Goal: Task Accomplishment & Management: Manage account settings

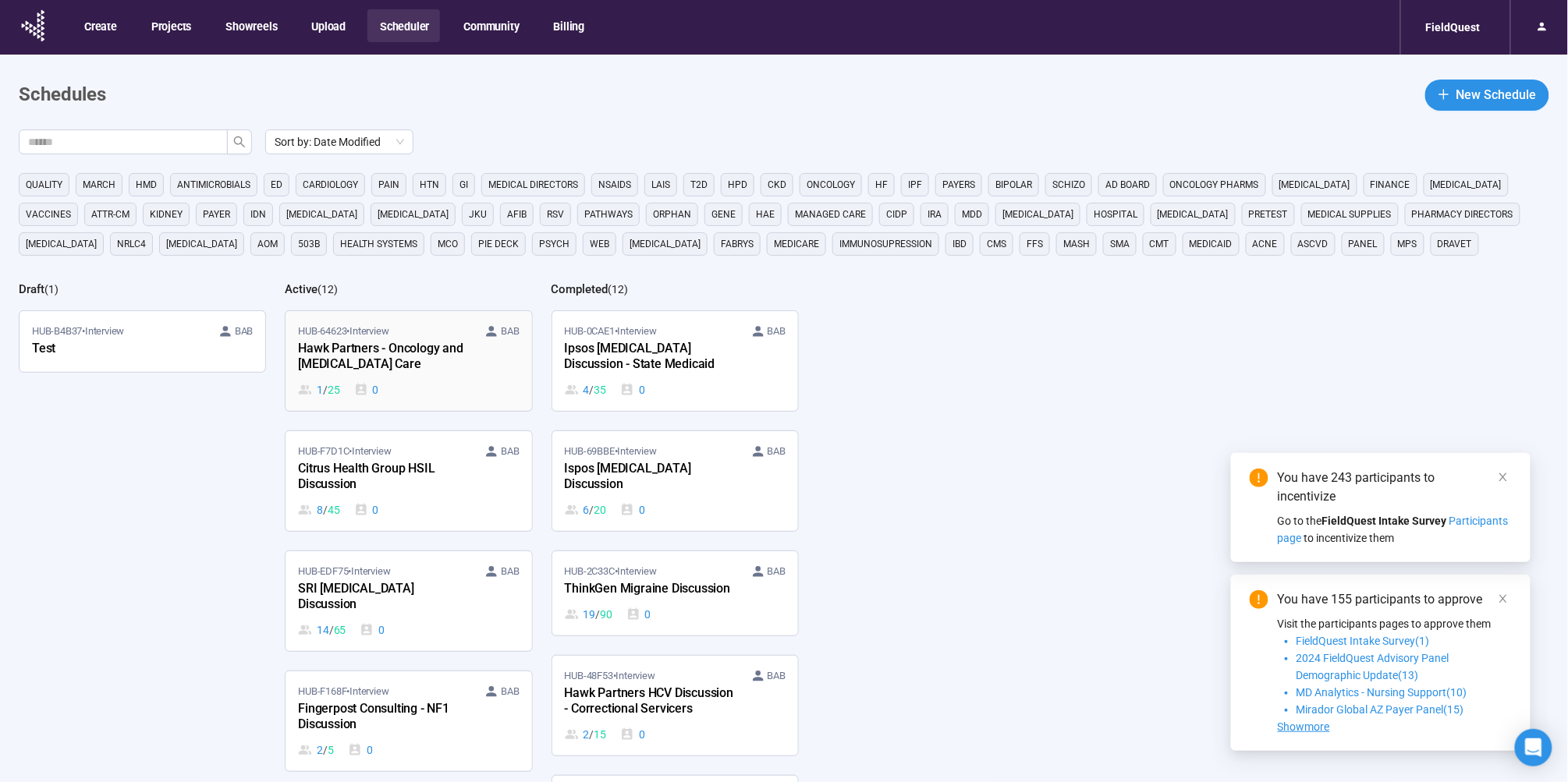
click at [448, 358] on div "Hawk Partners - Oncology and [MEDICAL_DATA] Care" at bounding box center [383, 356] width 171 height 35
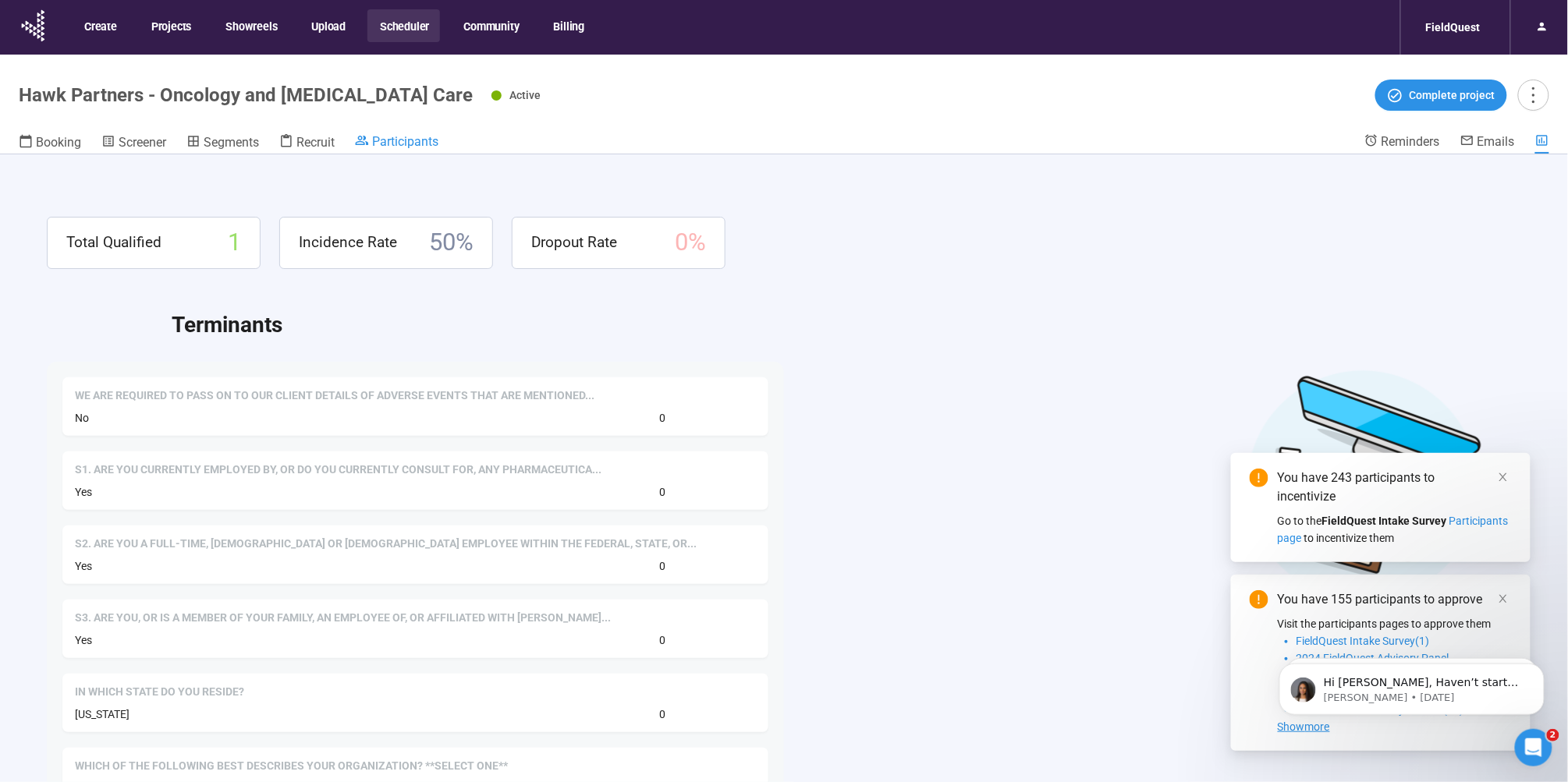
click at [376, 141] on span "Participants" at bounding box center [405, 141] width 67 height 15
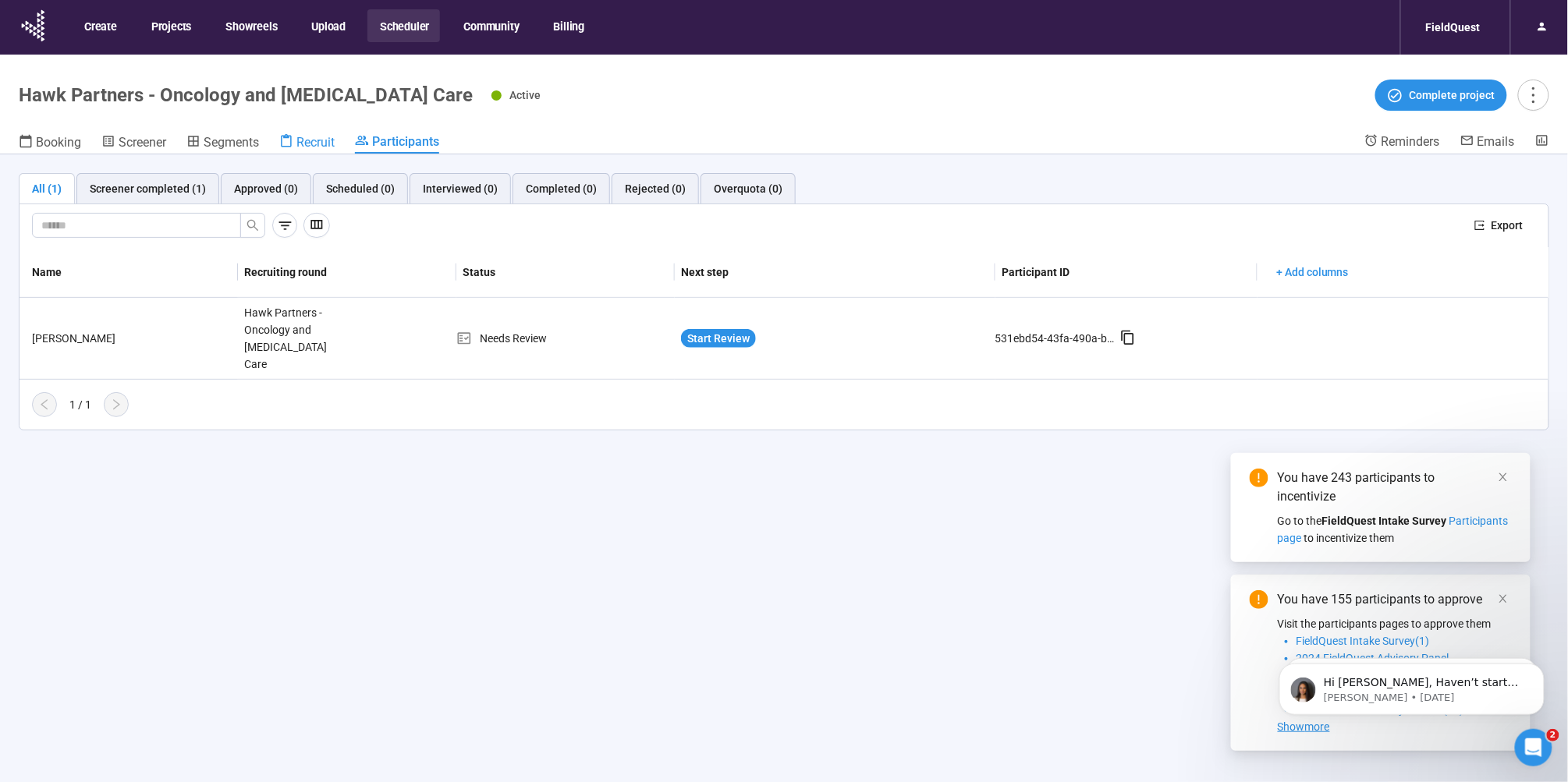
click at [303, 144] on span "Recruit" at bounding box center [316, 142] width 38 height 15
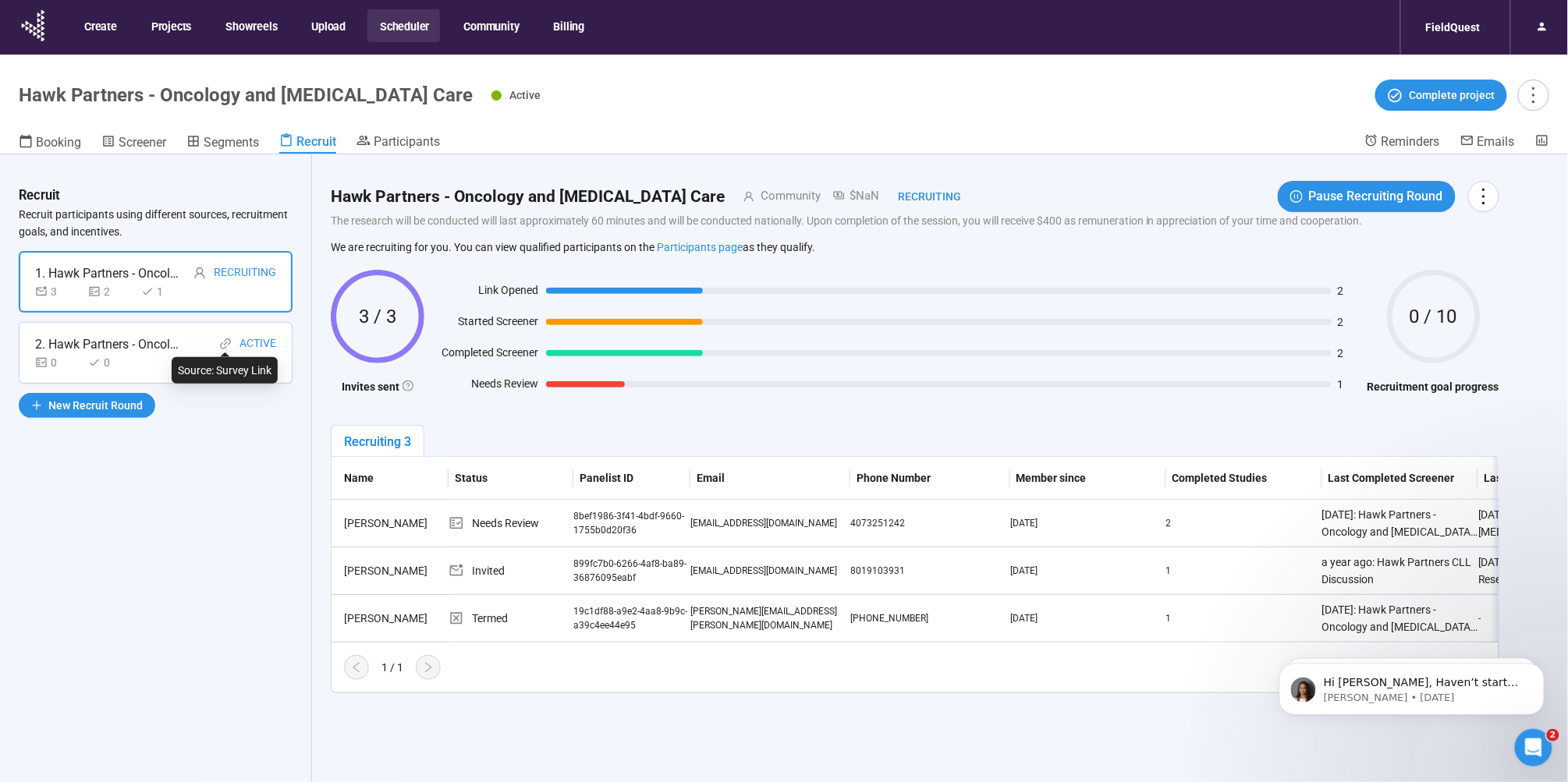
click at [223, 347] on icon "link" at bounding box center [225, 343] width 11 height 11
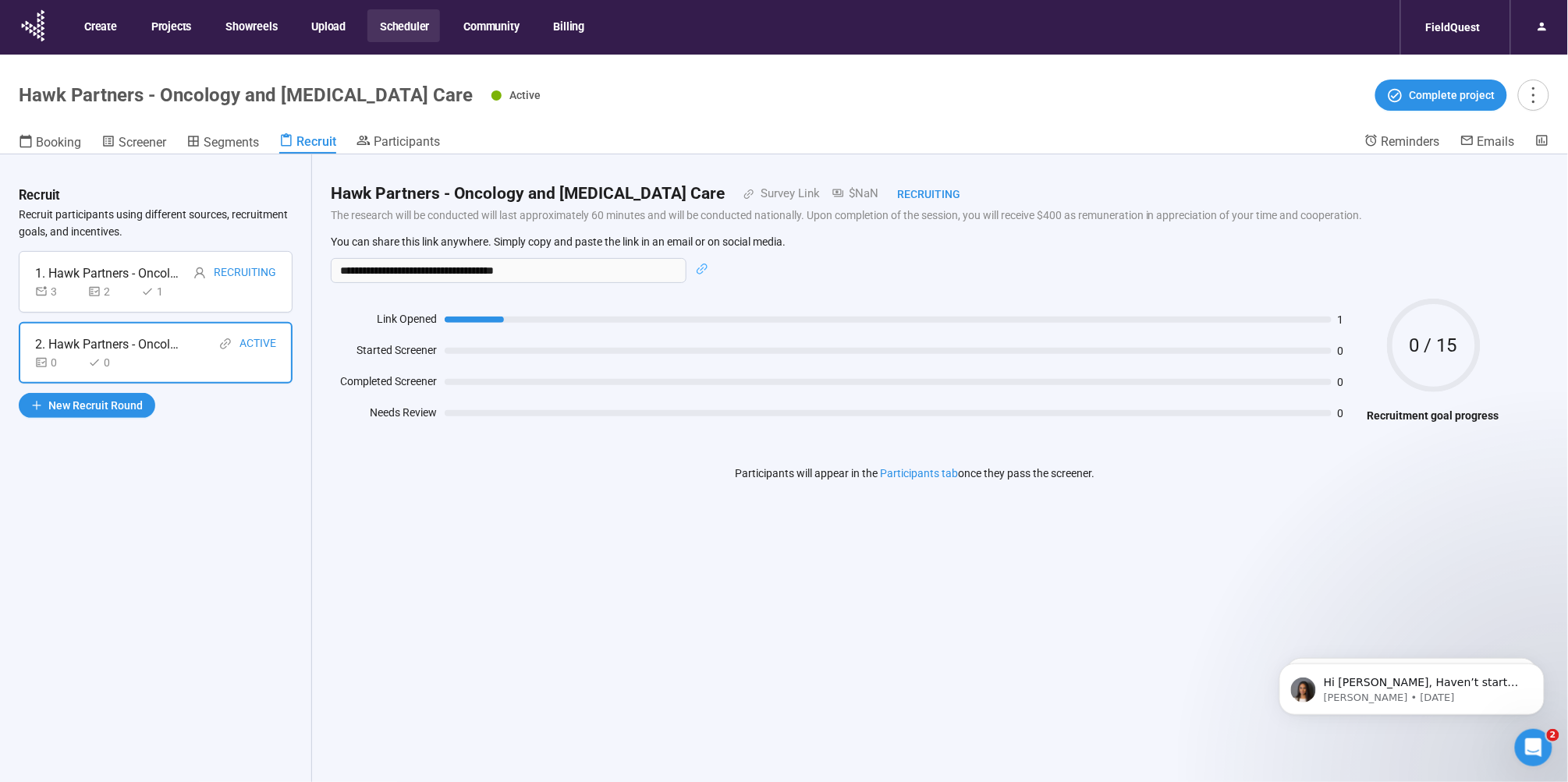
click at [387, 20] on button "Scheduler" at bounding box center [404, 26] width 73 height 33
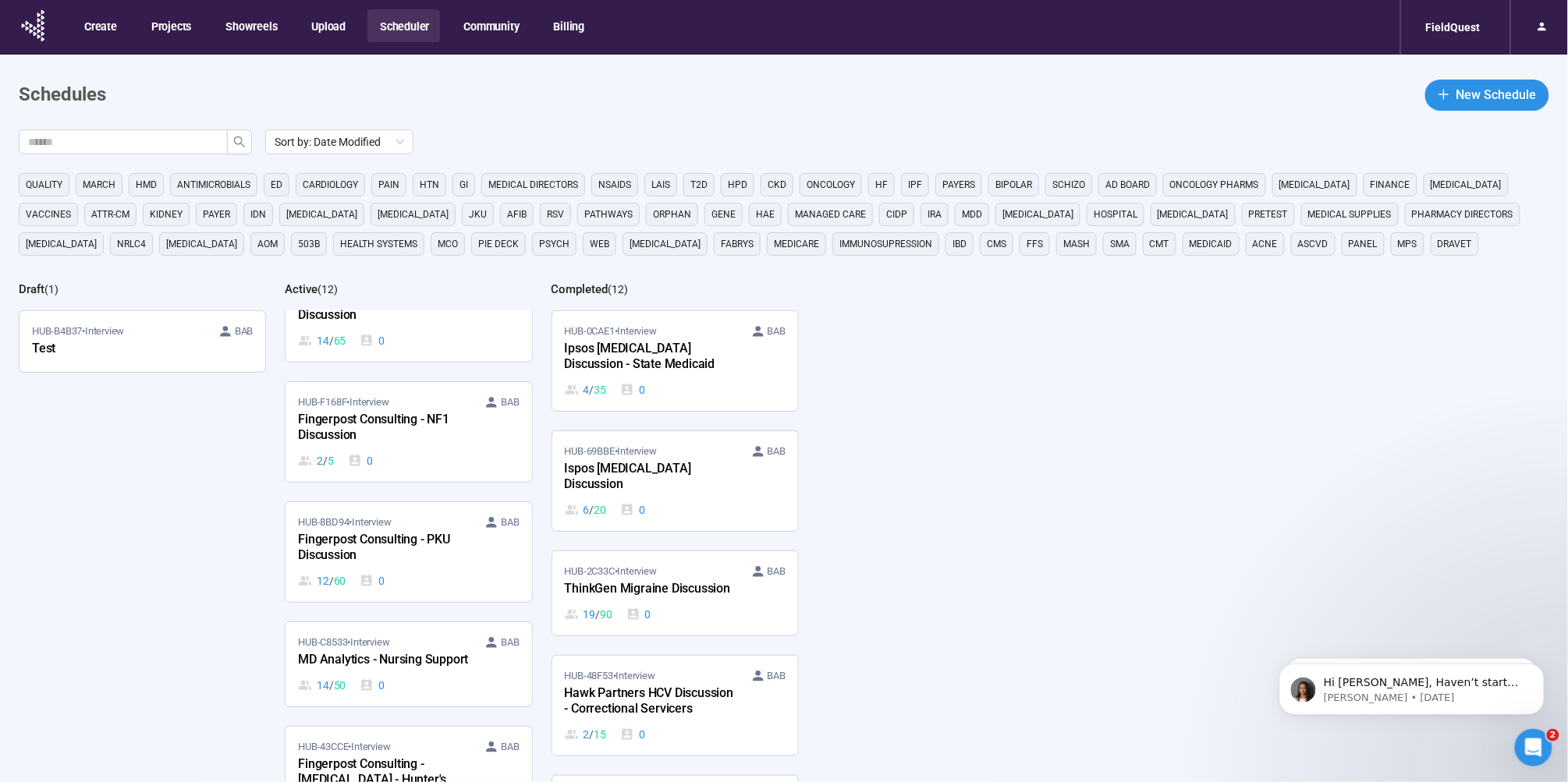
scroll to position [346, 0]
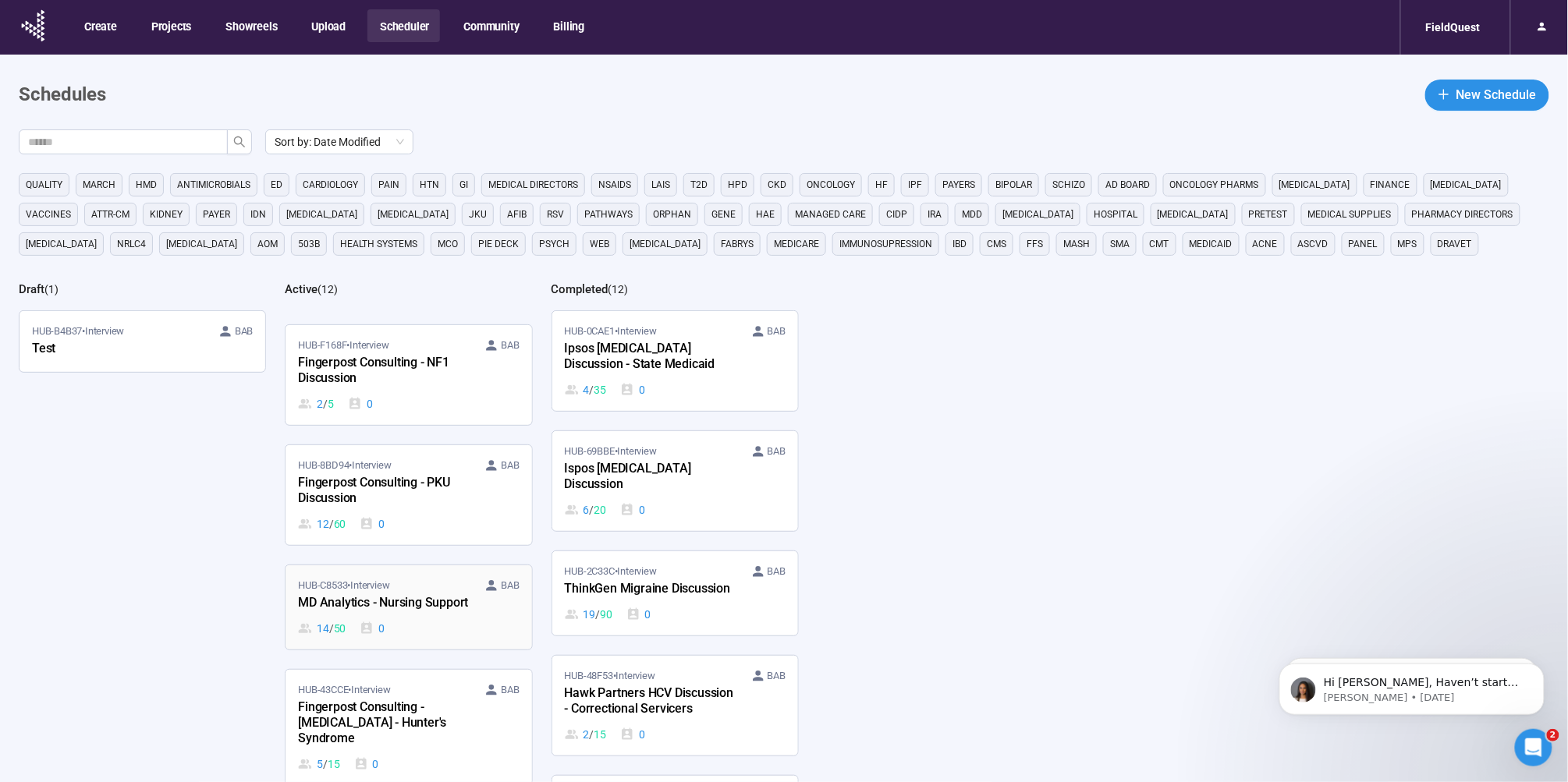
click at [390, 598] on div "HUB-C8533 • Interview BAB MD Analytics - Nursing Support 14 / 50 0" at bounding box center [408, 607] width 221 height 60
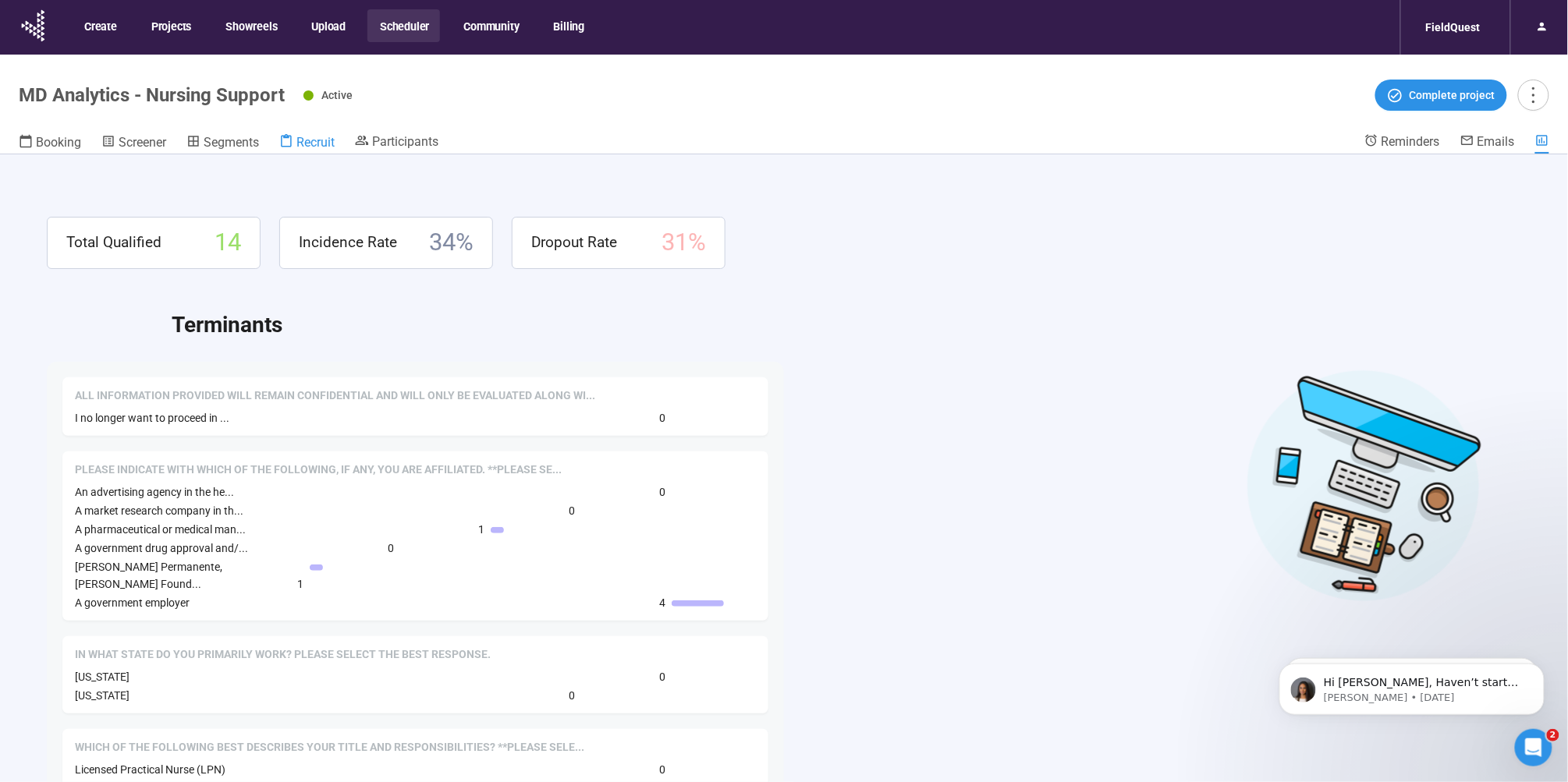
click at [320, 136] on span "Recruit" at bounding box center [316, 142] width 38 height 15
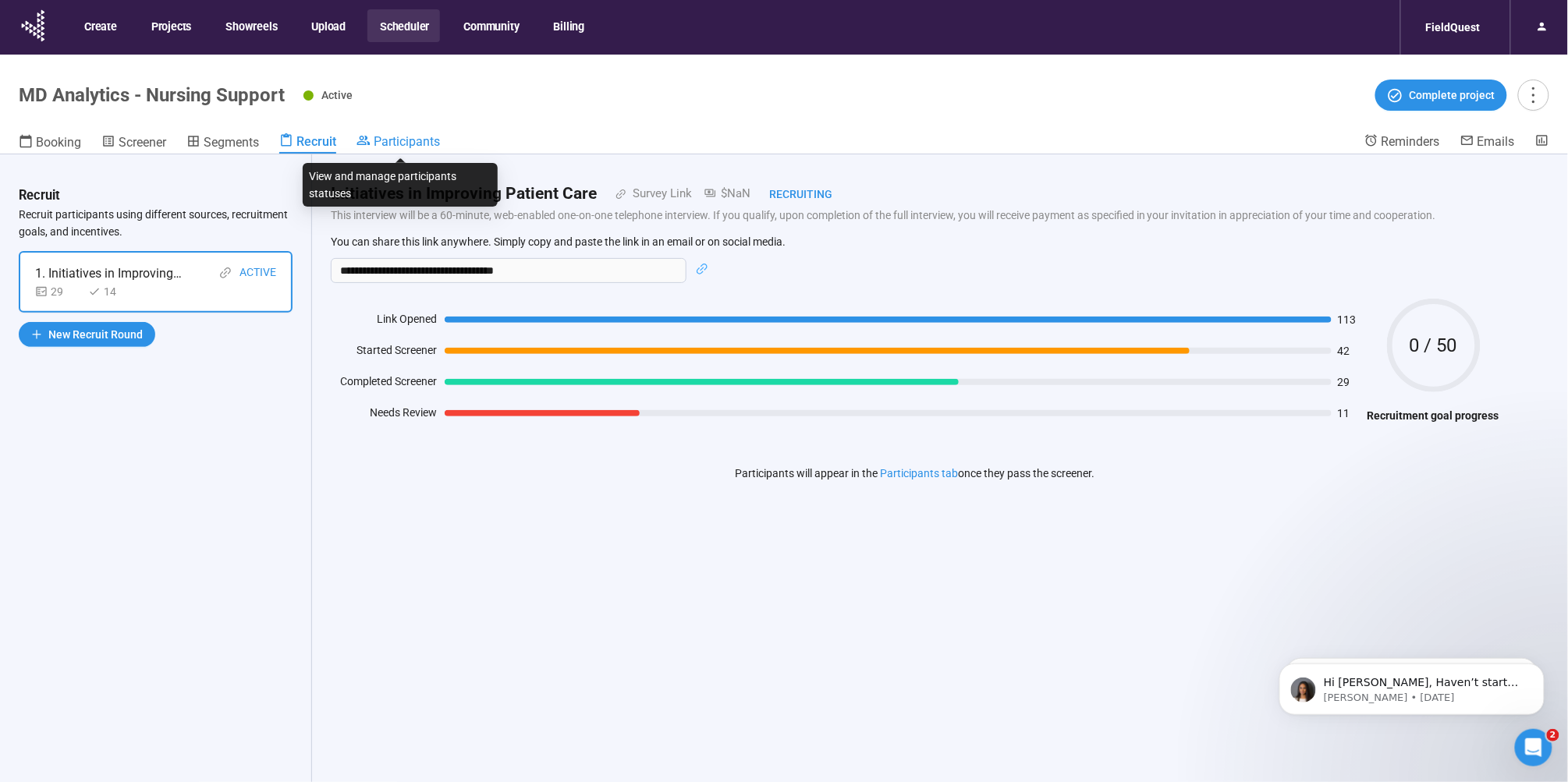
click at [386, 139] on span "Participants" at bounding box center [407, 141] width 67 height 15
